Goal: Entertainment & Leisure: Consume media (video, audio)

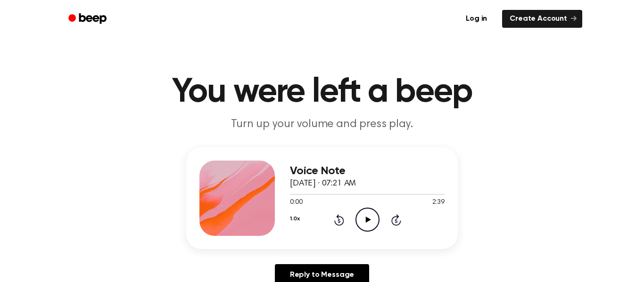
drag, startPoint x: 366, startPoint y: 219, endPoint x: 377, endPoint y: 203, distance: 19.0
click at [366, 218] on icon at bounding box center [367, 220] width 5 height 6
click at [392, 224] on icon at bounding box center [396, 219] width 10 height 11
click at [363, 223] on icon "Pause Audio" at bounding box center [367, 220] width 24 height 24
click at [391, 218] on icon "Skip 5 seconds" at bounding box center [396, 220] width 10 height 12
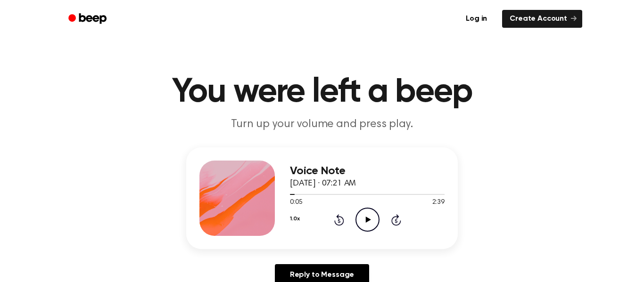
click at [396, 219] on icon at bounding box center [396, 221] width 2 height 4
click at [399, 218] on icon "Skip 5 seconds" at bounding box center [396, 220] width 10 height 12
click at [366, 226] on icon "Play Audio" at bounding box center [367, 220] width 24 height 24
click at [361, 215] on icon "Pause Audio" at bounding box center [367, 220] width 24 height 24
click at [364, 218] on icon "Play Audio" at bounding box center [367, 220] width 24 height 24
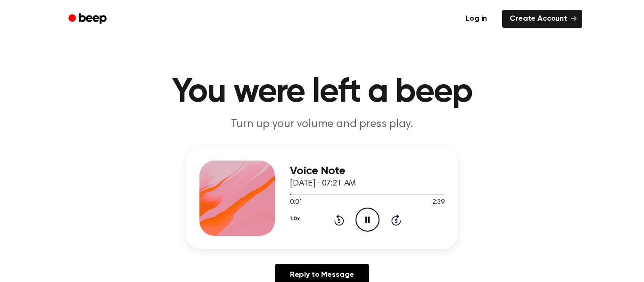
click at [363, 217] on icon "Pause Audio" at bounding box center [367, 220] width 24 height 24
click at [360, 218] on icon "Play Audio" at bounding box center [367, 220] width 24 height 24
click at [369, 221] on icon "Play Audio" at bounding box center [367, 220] width 24 height 24
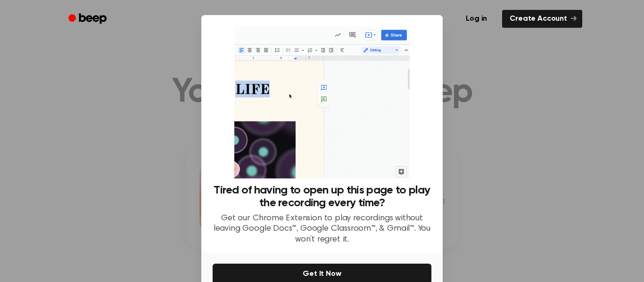
click at [559, 252] on div at bounding box center [322, 141] width 644 height 282
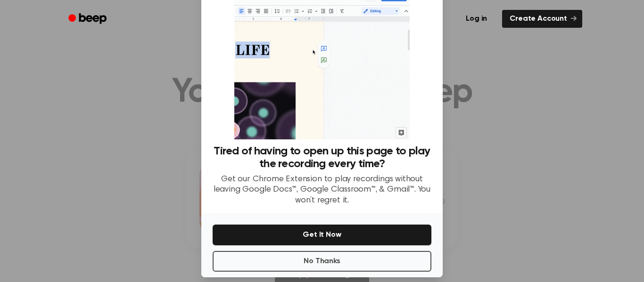
scroll to position [45, 0]
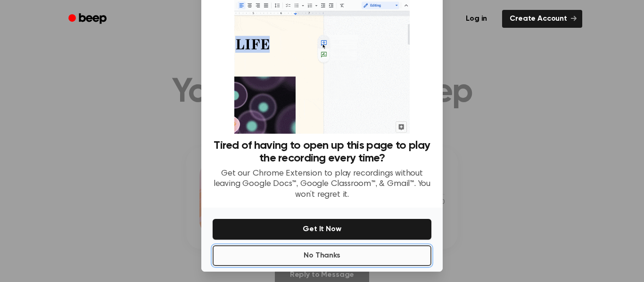
click at [321, 254] on button "No Thanks" at bounding box center [322, 256] width 219 height 21
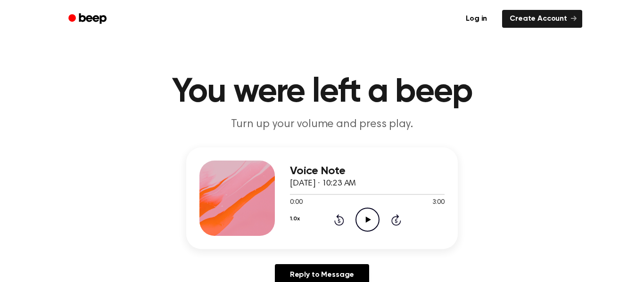
click at [398, 224] on icon at bounding box center [396, 219] width 10 height 11
click at [363, 214] on icon "Play Audio" at bounding box center [367, 220] width 24 height 24
click at [370, 220] on icon "Pause Audio" at bounding box center [367, 220] width 24 height 24
click at [364, 221] on icon "Play Audio" at bounding box center [367, 220] width 24 height 24
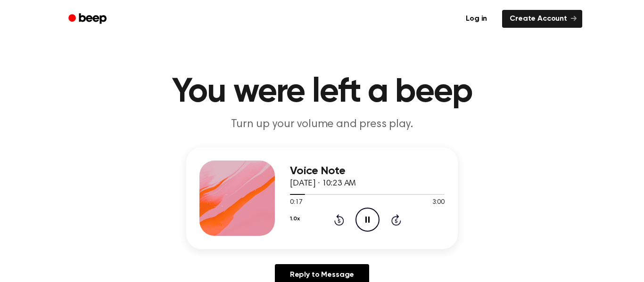
click at [363, 221] on icon "Pause Audio" at bounding box center [367, 220] width 24 height 24
click at [336, 225] on icon at bounding box center [339, 219] width 10 height 11
click at [341, 221] on icon "Rewind 5 seconds" at bounding box center [339, 220] width 10 height 12
click at [360, 226] on icon "Play Audio" at bounding box center [367, 220] width 24 height 24
click at [360, 227] on icon "Pause Audio" at bounding box center [367, 220] width 24 height 24
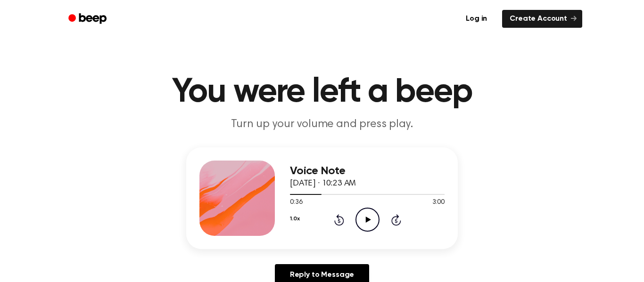
click at [360, 227] on icon "Play Audio" at bounding box center [367, 220] width 24 height 24
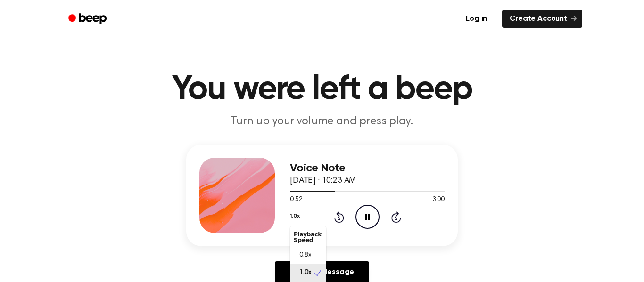
click at [293, 217] on button "1.0x" at bounding box center [294, 216] width 9 height 16
click at [304, 213] on div "1.0x Playback Speed 0.8x 1.0x 1.2x 1.5x 2.0x Rewind 5 seconds Pause Audio Skip …" at bounding box center [367, 217] width 155 height 24
click at [362, 220] on icon "Pause Audio" at bounding box center [367, 217] width 24 height 24
click at [369, 214] on icon "Play Audio" at bounding box center [367, 217] width 24 height 24
click at [369, 214] on icon "Pause Audio" at bounding box center [367, 217] width 24 height 24
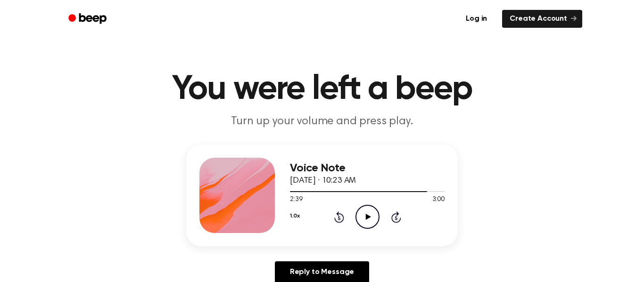
click at [369, 214] on icon "Play Audio" at bounding box center [367, 217] width 24 height 24
click at [369, 214] on icon "Pause Audio" at bounding box center [367, 217] width 24 height 24
click at [369, 214] on icon "Play Audio" at bounding box center [367, 217] width 24 height 24
click at [371, 210] on icon "Pause Audio" at bounding box center [367, 217] width 24 height 24
click at [371, 210] on icon "Play Audio" at bounding box center [367, 217] width 24 height 24
